Goal: Task Accomplishment & Management: Use online tool/utility

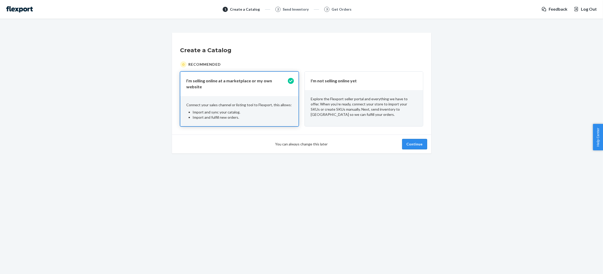
click at [421, 141] on button "Continue" at bounding box center [414, 144] width 25 height 10
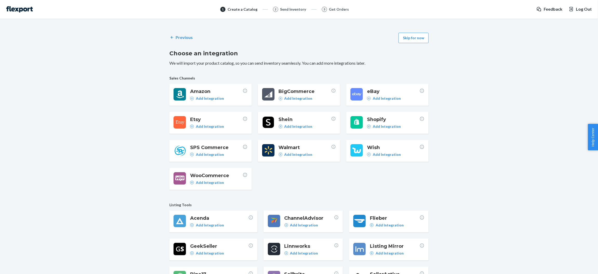
click at [413, 31] on div "Previous Skip for now Choose an integration We will import your product catalog…" at bounding box center [298, 190] width 259 height 321
click at [414, 36] on button "Skip for now" at bounding box center [413, 38] width 30 height 10
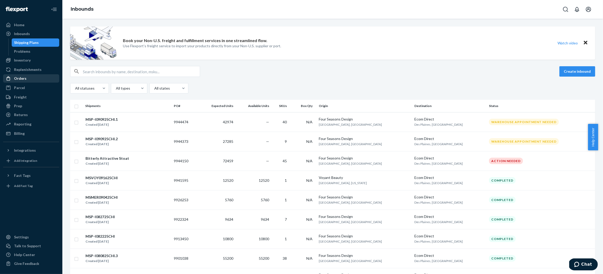
click at [13, 79] on div at bounding box center [10, 78] width 8 height 5
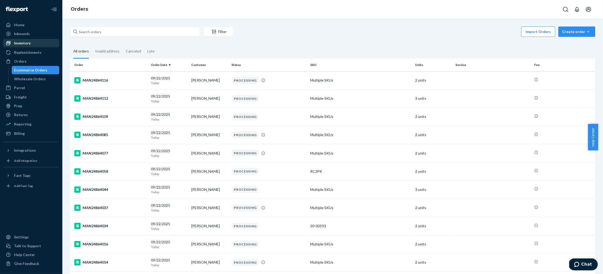
click at [25, 43] on div "Inventory" at bounding box center [22, 43] width 17 height 5
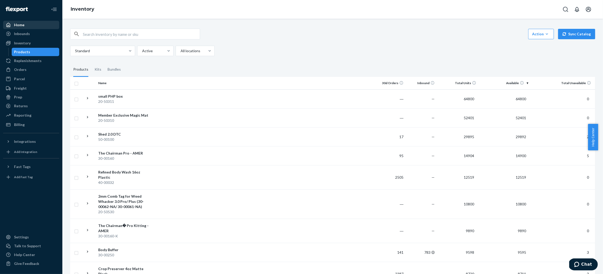
click at [20, 28] on div "Home" at bounding box center [31, 24] width 55 height 7
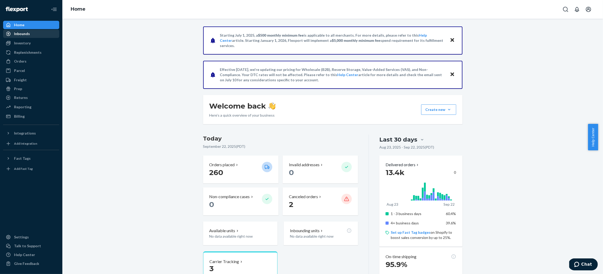
click at [19, 36] on div "Inbounds" at bounding box center [22, 33] width 16 height 5
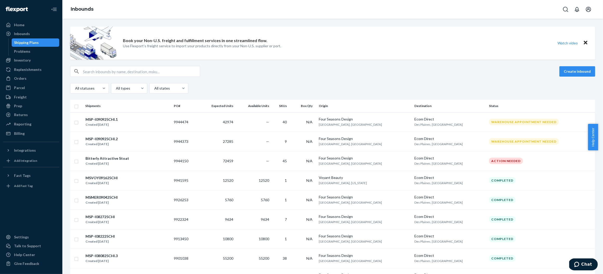
click at [349, 60] on div "Book your Non-U.S. freight and fulfillment services in one streamlined flow. Us…" at bounding box center [332, 219] width 533 height 387
click at [349, 76] on div "Create inbound" at bounding box center [332, 71] width 525 height 11
click at [159, 71] on input "text" at bounding box center [141, 71] width 117 height 10
click at [25, 79] on div "Orders" at bounding box center [20, 78] width 12 height 5
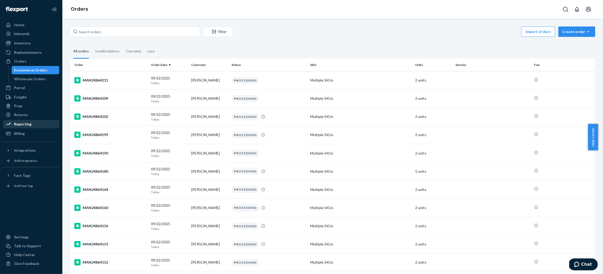
click at [22, 122] on div "Reporting" at bounding box center [22, 124] width 17 height 5
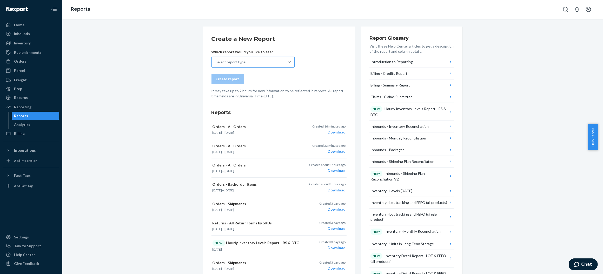
click at [267, 57] on div "Select report type" at bounding box center [252, 62] width 83 height 11
click at [216, 59] on input "Select report type" at bounding box center [216, 61] width 1 height 5
type input "bac"
click at [272, 81] on p "Provides information about the items in your backorders" at bounding box center [257, 82] width 81 height 4
click at [222, 65] on input "bac" at bounding box center [219, 61] width 6 height 5
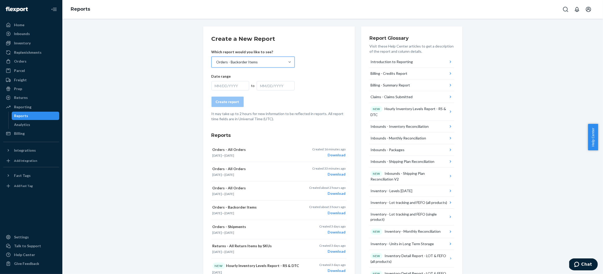
click at [220, 87] on div "MM/DD/YYYY" at bounding box center [230, 85] width 38 height 9
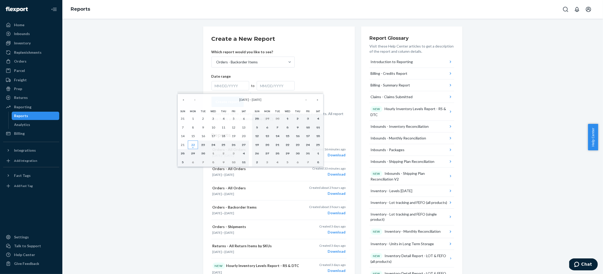
click at [194, 146] on abbr "22" at bounding box center [193, 145] width 4 height 4
click at [227, 134] on button "18" at bounding box center [223, 136] width 10 height 9
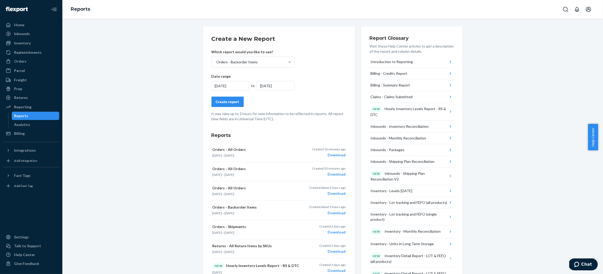
click at [222, 101] on div "Create report" at bounding box center [227, 101] width 23 height 5
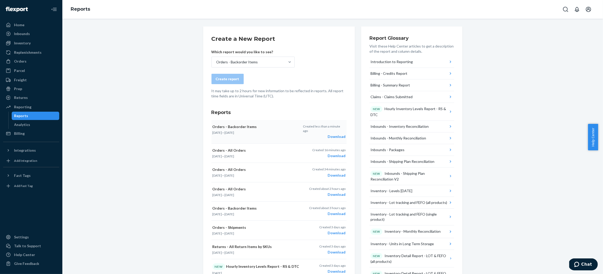
click at [335, 134] on div "Download" at bounding box center [324, 136] width 42 height 5
